Goal: Check status: Check status

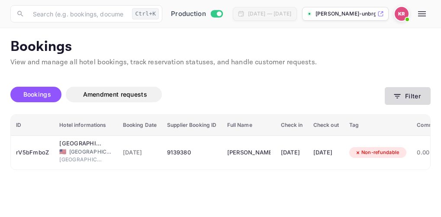
click at [398, 96] on icon "button" at bounding box center [397, 96] width 9 height 9
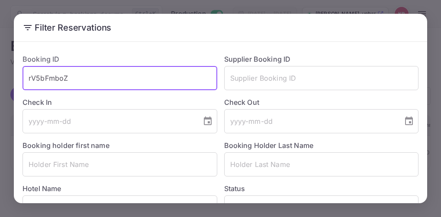
drag, startPoint x: 67, startPoint y: 78, endPoint x: 27, endPoint y: 78, distance: 40.6
click at [27, 78] on input "rV5bFmboZ" at bounding box center [119, 78] width 195 height 24
paste input "BzlJCjnMs"
click at [28, 77] on input "BzlJCjnMs" at bounding box center [119, 78] width 195 height 24
click at [67, 76] on input "BzlJCjnMs" at bounding box center [119, 78] width 195 height 24
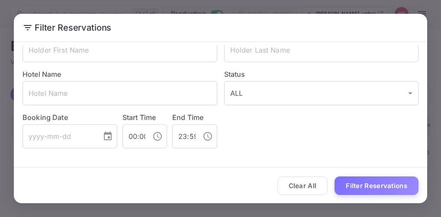
scroll to position [115, 0]
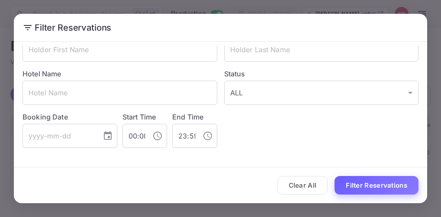
type input "BzlJCjnMs"
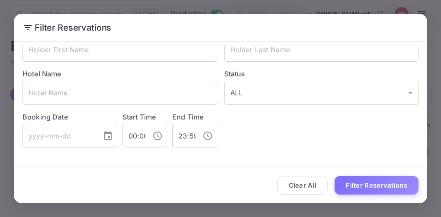
click at [370, 190] on button "Filter Reservations" at bounding box center [376, 185] width 84 height 19
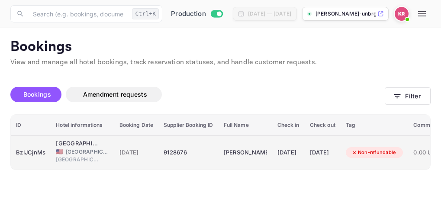
click at [124, 152] on span "[DATE]" at bounding box center [136, 153] width 34 height 10
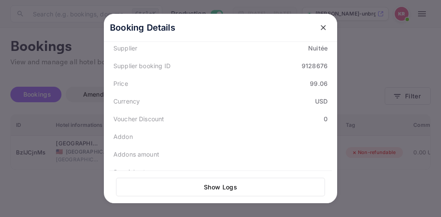
scroll to position [259, 0]
click at [322, 29] on icon "close" at bounding box center [323, 27] width 9 height 9
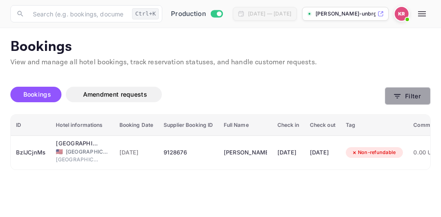
click at [392, 95] on button "Filter" at bounding box center [407, 96] width 46 height 18
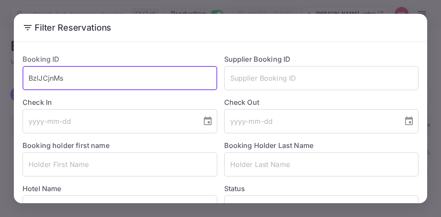
drag, startPoint x: 65, startPoint y: 80, endPoint x: 32, endPoint y: 79, distance: 32.9
click at [29, 79] on input "BzlJCjnMs" at bounding box center [119, 78] width 195 height 24
paste input "uE0NuMh_L"
click at [29, 80] on input "uE0NuMh_L" at bounding box center [119, 78] width 195 height 24
click at [73, 77] on input "uE0NuMh_L" at bounding box center [119, 78] width 195 height 24
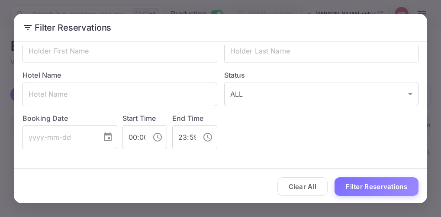
scroll to position [115, 0]
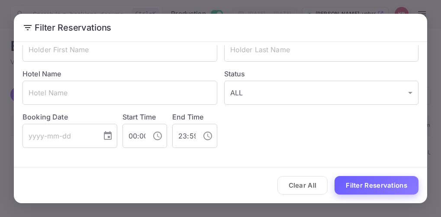
type input "uE0NuMh_L"
click at [364, 185] on button "Filter Reservations" at bounding box center [376, 185] width 84 height 19
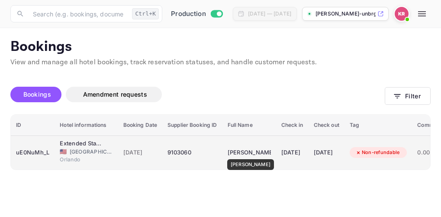
click at [248, 153] on div "[PERSON_NAME]" at bounding box center [248, 153] width 43 height 14
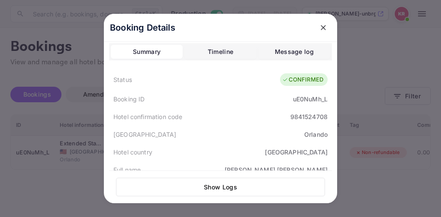
scroll to position [0, 0]
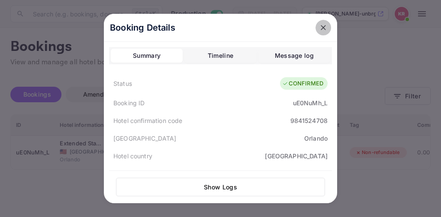
click at [319, 27] on icon "close" at bounding box center [323, 27] width 9 height 9
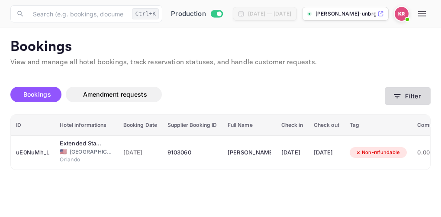
click at [407, 98] on button "Filter" at bounding box center [407, 96] width 46 height 18
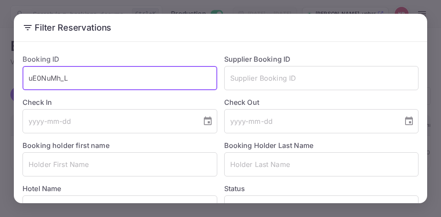
drag, startPoint x: 69, startPoint y: 80, endPoint x: 11, endPoint y: 74, distance: 58.2
click at [11, 74] on div "Filter Reservations Booking ID uE0NuMh_L ​ Supplier Booking ID ​ Check In ​ Che…" at bounding box center [220, 108] width 441 height 217
paste input "0VnC_2xC1"
click at [30, 77] on input "0VnC_2xC1" at bounding box center [119, 78] width 195 height 24
click at [80, 86] on input "0VnC_2xC1" at bounding box center [119, 78] width 195 height 24
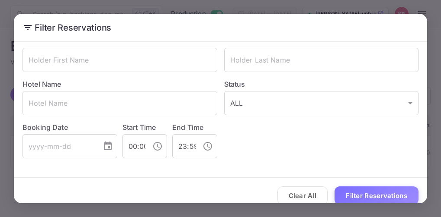
scroll to position [115, 0]
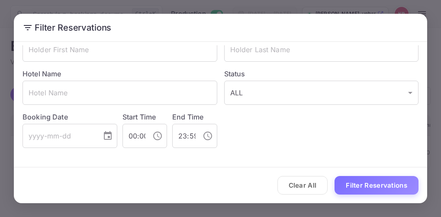
type input "0VnC_2xC1"
click at [365, 183] on button "Filter Reservations" at bounding box center [376, 185] width 84 height 19
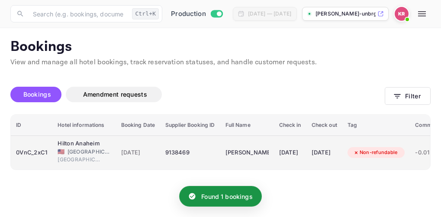
click at [140, 153] on span "[DATE]" at bounding box center [138, 153] width 34 height 10
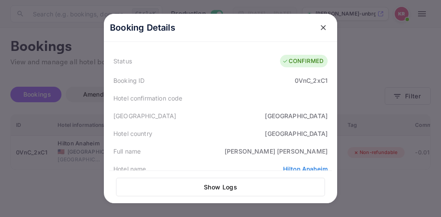
scroll to position [0, 0]
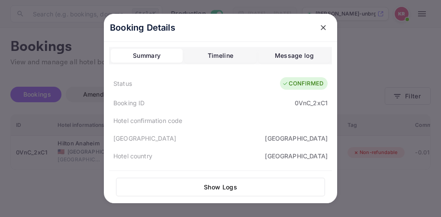
click at [319, 28] on icon "close" at bounding box center [323, 27] width 9 height 9
